Goal: Task Accomplishment & Management: Use online tool/utility

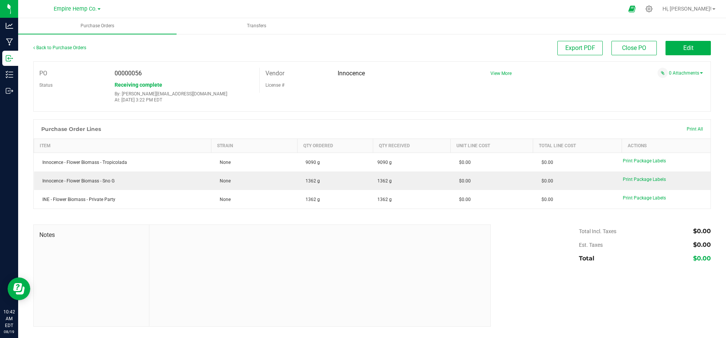
click at [193, 86] on div "Receiving complete By: [PERSON_NAME][EMAIL_ADDRESS][DOMAIN_NAME] At: [DATE] 3:2…" at bounding box center [184, 91] width 151 height 24
click at [76, 50] on link "Back to Purchase Orders" at bounding box center [59, 47] width 53 height 5
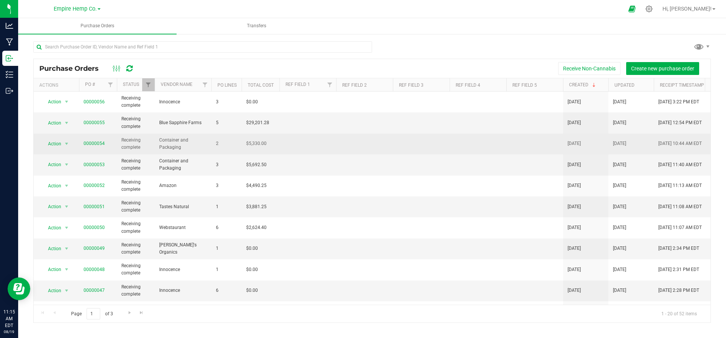
click at [206, 143] on span "Container and Packaging" at bounding box center [183, 144] width 48 height 14
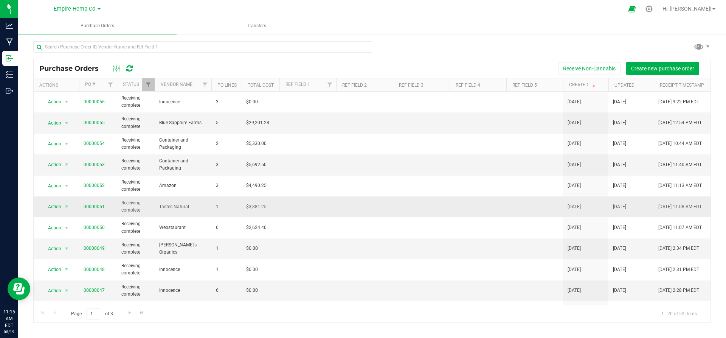
drag, startPoint x: 206, startPoint y: 143, endPoint x: 154, endPoint y: 213, distance: 87.7
click at [154, 213] on tbody "Action Action Close purchase order Edit purchase order PO audit log Re-order Vi…" at bounding box center [444, 301] width 821 height 419
click at [154, 213] on td "Receiving complete" at bounding box center [136, 206] width 38 height 21
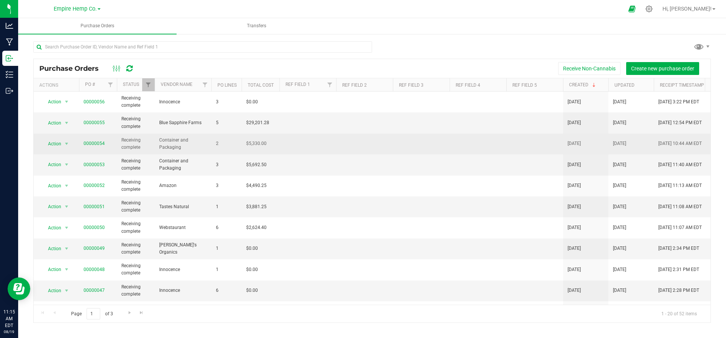
click at [167, 134] on td "Container and Packaging" at bounding box center [183, 144] width 57 height 21
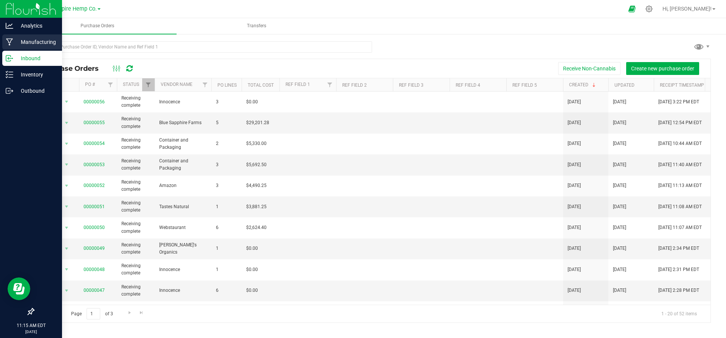
click at [11, 45] on icon at bounding box center [9, 42] width 7 height 8
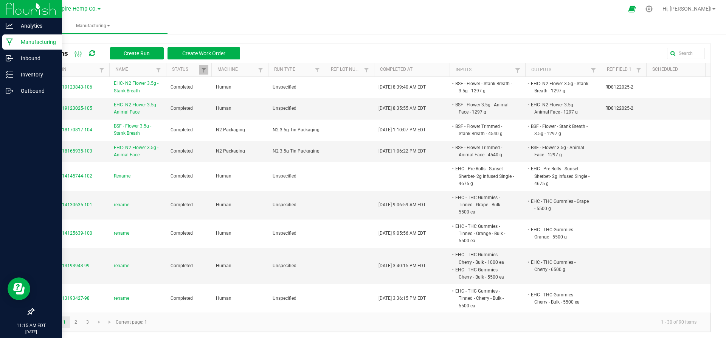
click at [11, 45] on icon at bounding box center [9, 42] width 7 height 8
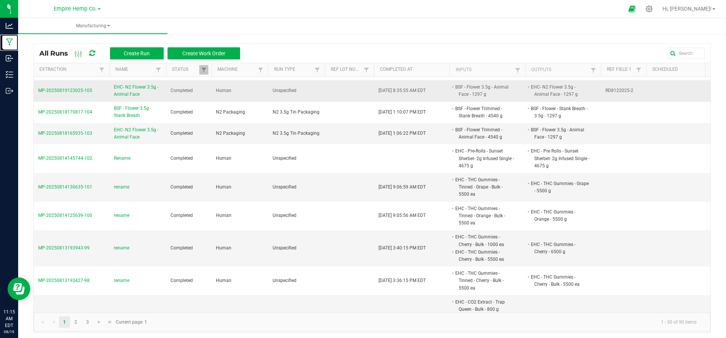
scroll to position [20, 0]
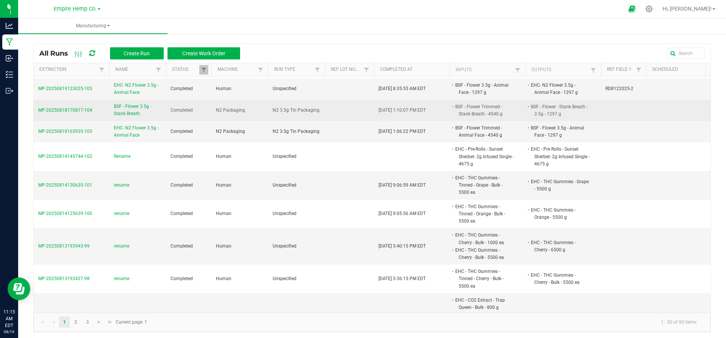
click at [94, 111] on td "MP-20250818170817-104" at bounding box center [72, 110] width 76 height 21
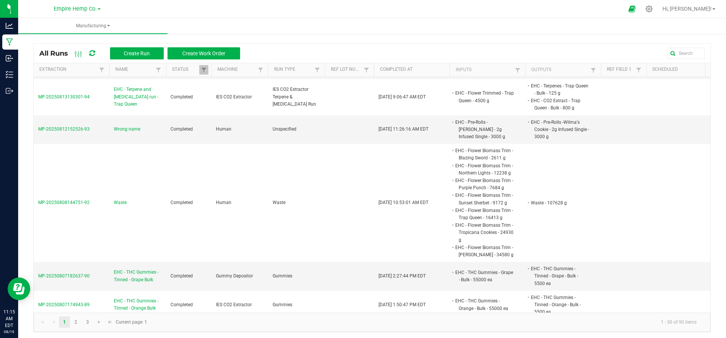
scroll to position [402, 0]
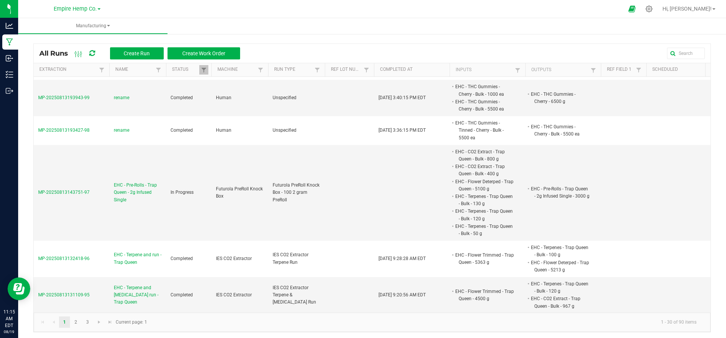
click at [94, 111] on td "MP-20250813193943-99" at bounding box center [72, 98] width 76 height 36
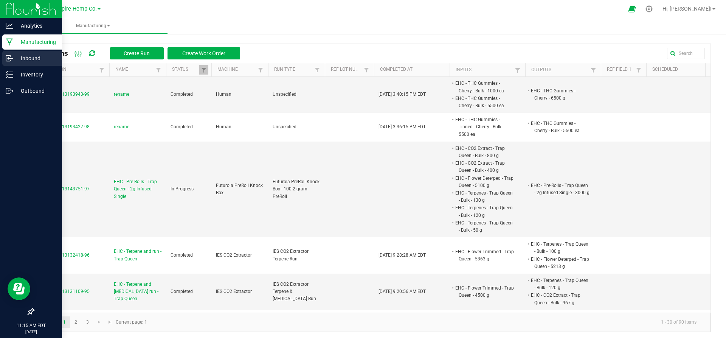
click at [13, 59] on p "Inbound" at bounding box center [35, 58] width 45 height 9
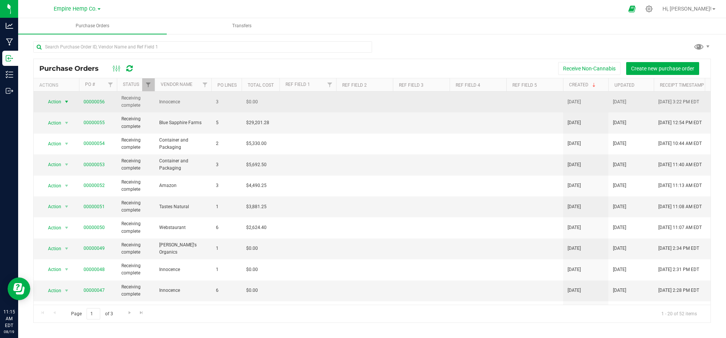
click at [61, 103] on span "Action" at bounding box center [51, 101] width 20 height 11
click at [95, 98] on span "00000056" at bounding box center [94, 101] width 21 height 7
click at [93, 101] on link "00000056" at bounding box center [94, 101] width 21 height 5
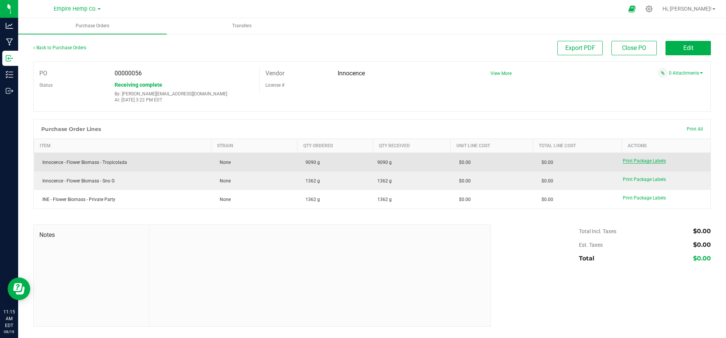
click at [625, 161] on span "Print Package Labels" at bounding box center [644, 160] width 43 height 5
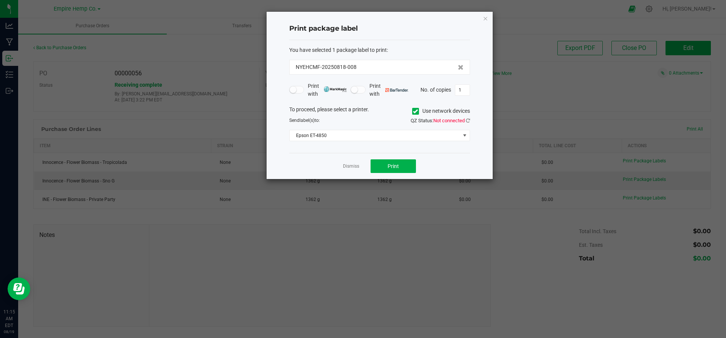
click at [414, 111] on icon at bounding box center [415, 111] width 5 height 0
click at [0, 0] on input "Use network devices" at bounding box center [0, 0] width 0 height 0
click at [353, 142] on div "You have selected 1 package label to print : NYEHCMF-20250818-008 Print with Pr…" at bounding box center [379, 96] width 181 height 113
click at [351, 138] on span at bounding box center [375, 135] width 171 height 11
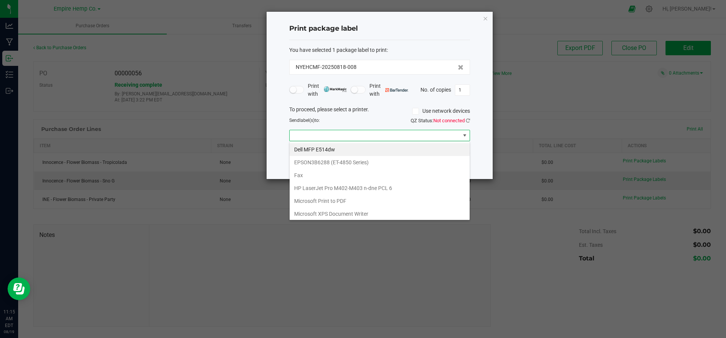
scroll to position [11, 181]
click at [342, 167] on Series\) "EPSON3B6288 (ET-4850 Series)" at bounding box center [380, 162] width 180 height 13
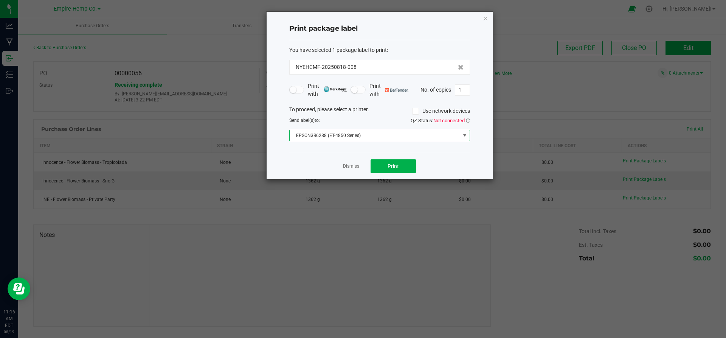
click at [344, 141] on span "EPSON3B6288 (ET-4850 Series)" at bounding box center [379, 135] width 181 height 11
click at [272, 149] on div "Print package label You have selected 1 package label to print : NYEHCMF-202508…" at bounding box center [380, 95] width 226 height 167
click at [385, 162] on button "Print" at bounding box center [393, 166] width 45 height 14
click at [406, 174] on div "Dismiss Print" at bounding box center [379, 166] width 181 height 26
click at [360, 168] on div "Dismiss Print" at bounding box center [379, 166] width 181 height 26
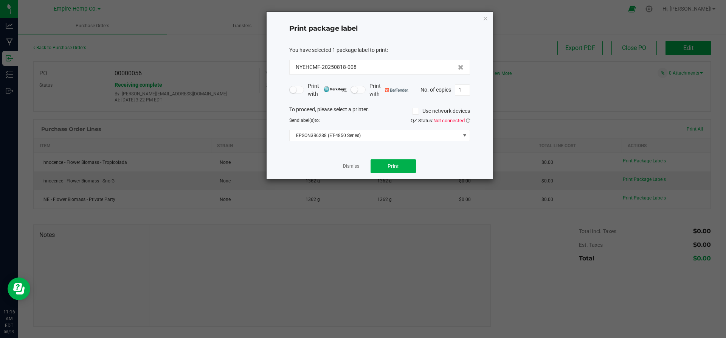
click at [509, 120] on ngb-modal-window "Print package label You have selected 1 package label to print : NYEHCMF-202508…" at bounding box center [366, 169] width 732 height 338
click at [353, 169] on link "Dismiss" at bounding box center [351, 166] width 16 height 6
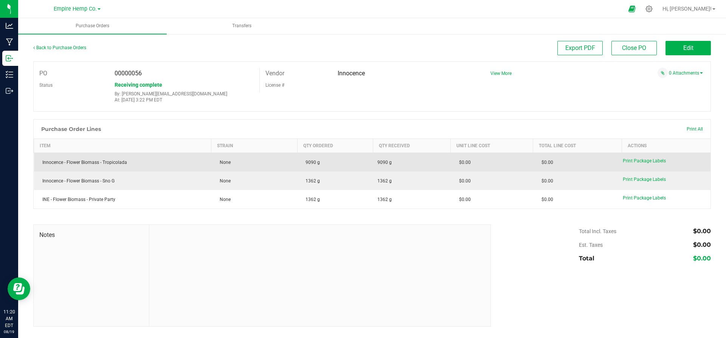
click at [312, 155] on td "9090 g" at bounding box center [335, 162] width 76 height 19
